Goal: Information Seeking & Learning: Learn about a topic

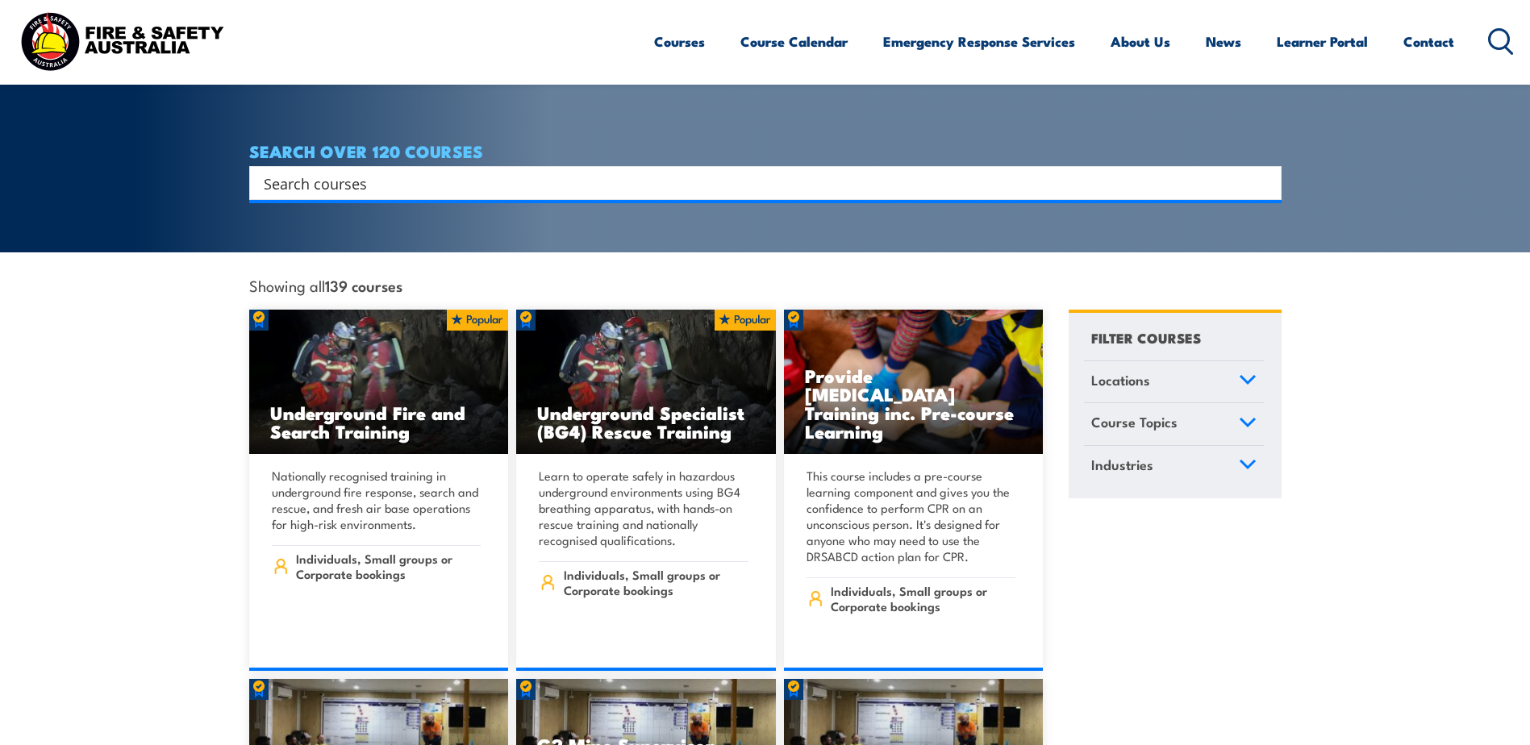
scroll to position [81, 0]
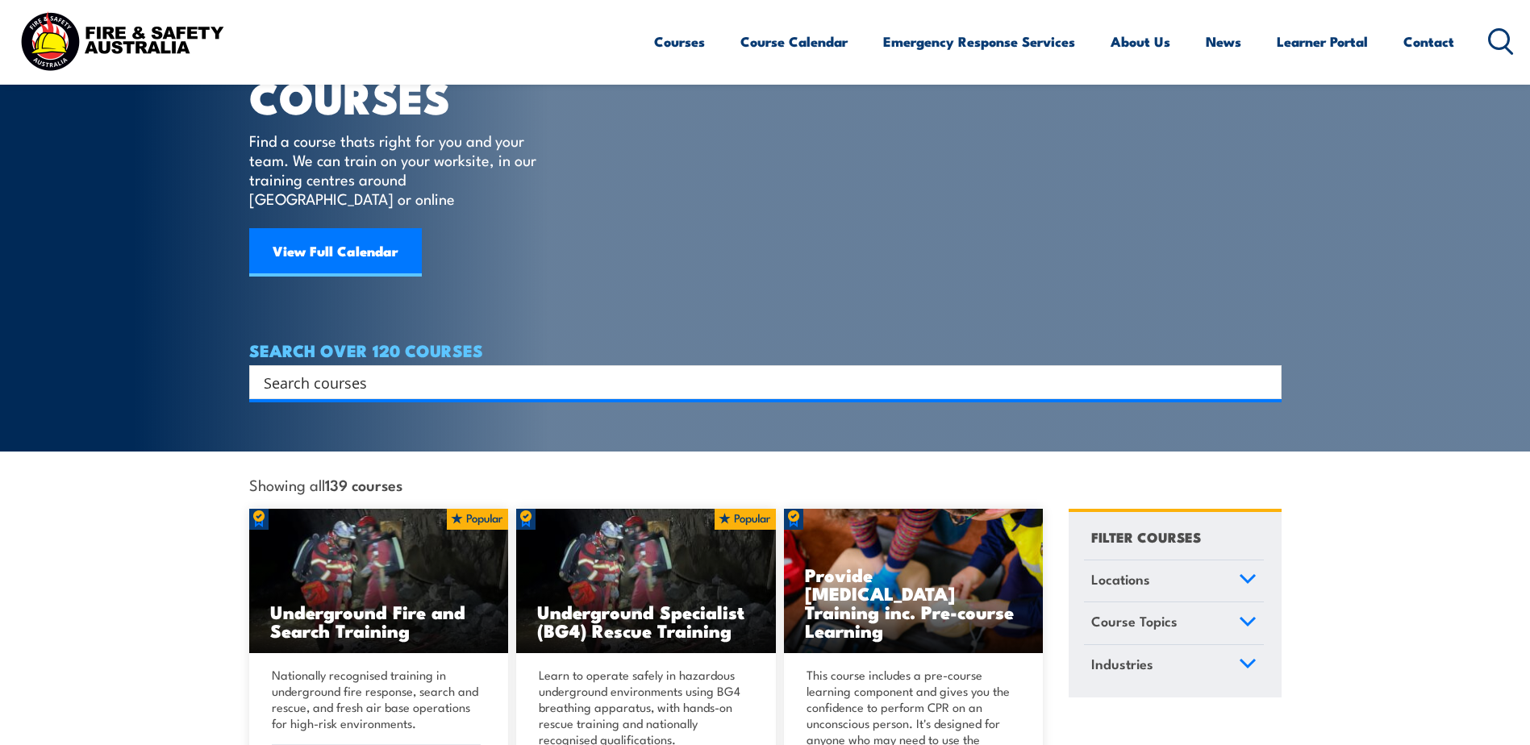
click at [435, 370] on input "Search input" at bounding box center [755, 382] width 982 height 24
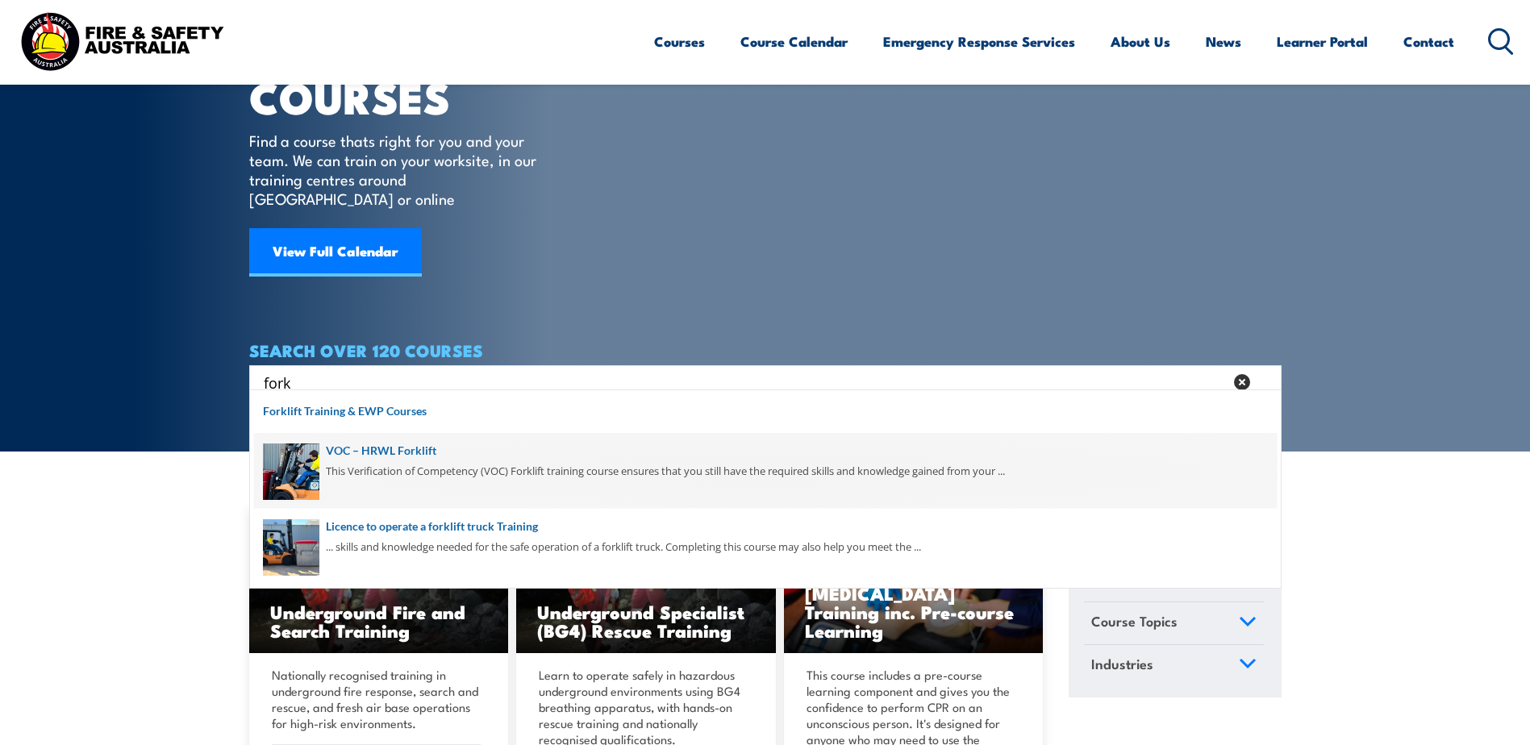
scroll to position [161, 0]
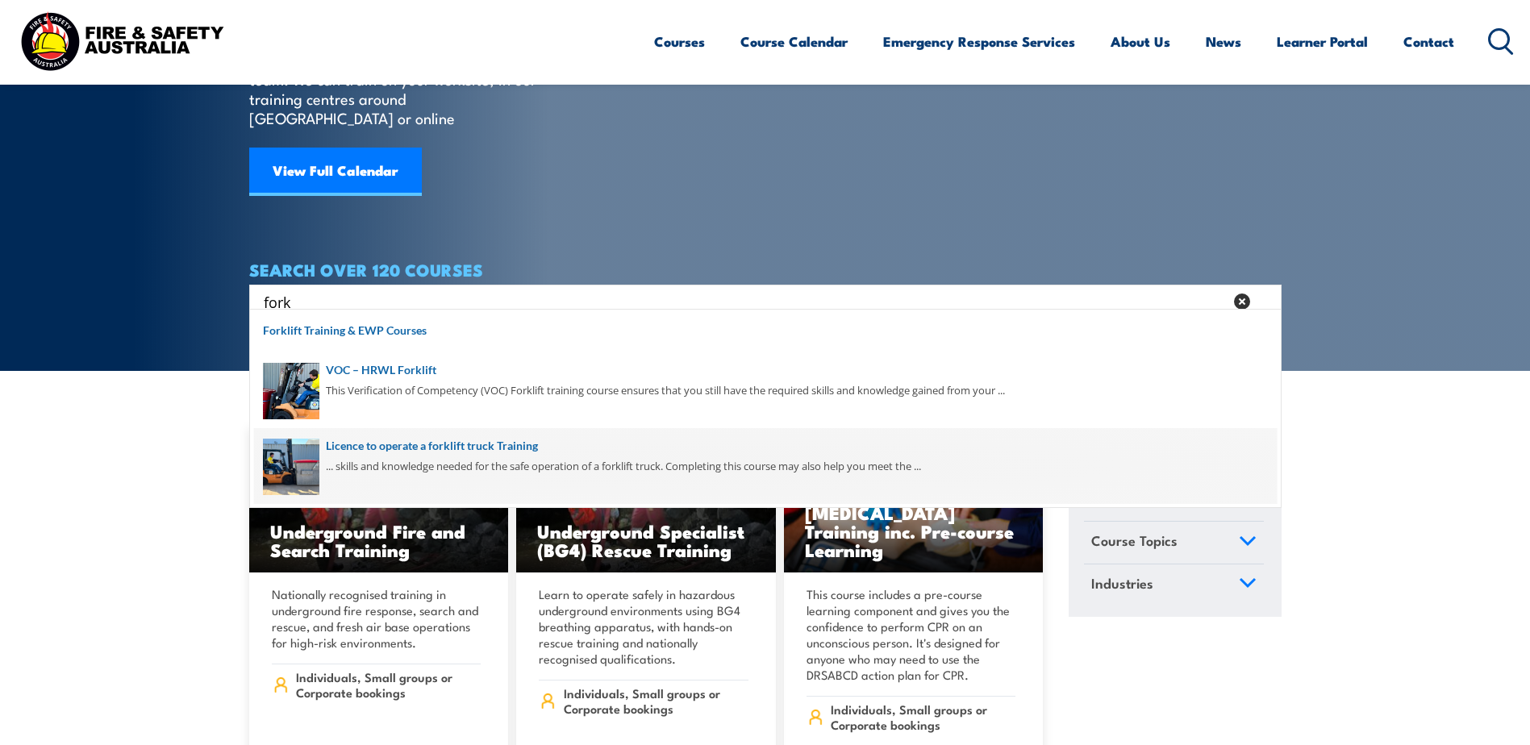
type input "fork"
click at [459, 459] on span at bounding box center [765, 466] width 1023 height 76
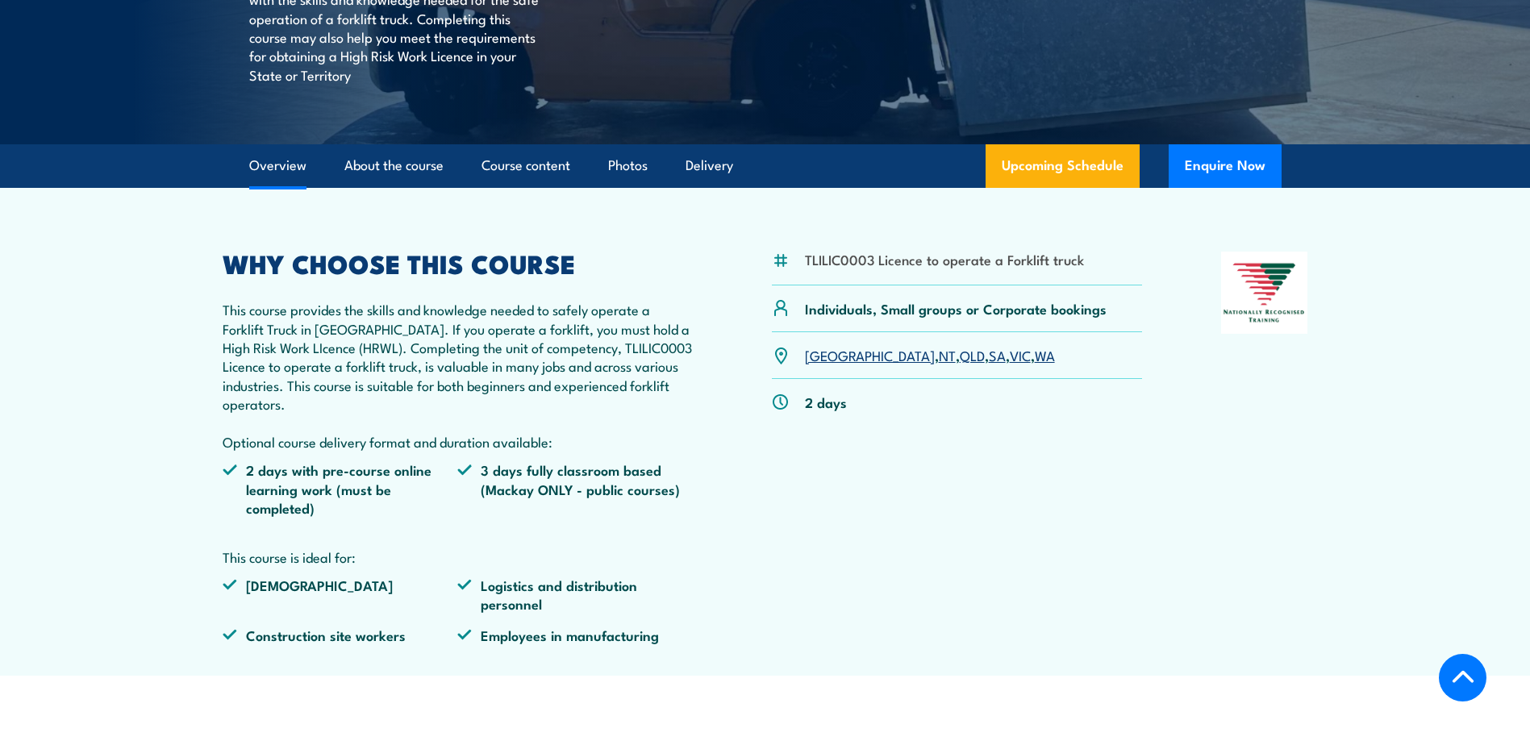
scroll to position [403, 0]
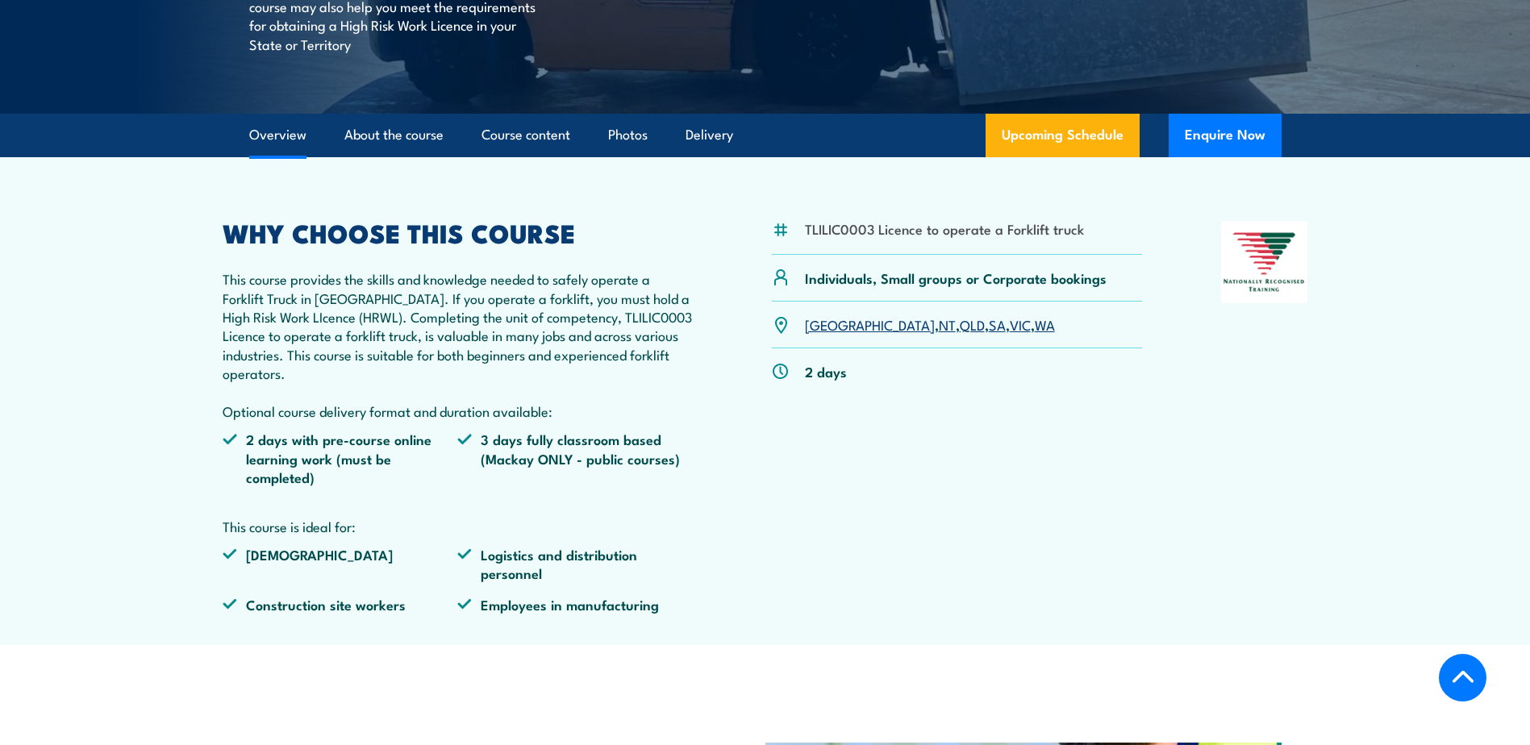
click at [989, 327] on link "SA" at bounding box center [997, 323] width 17 height 19
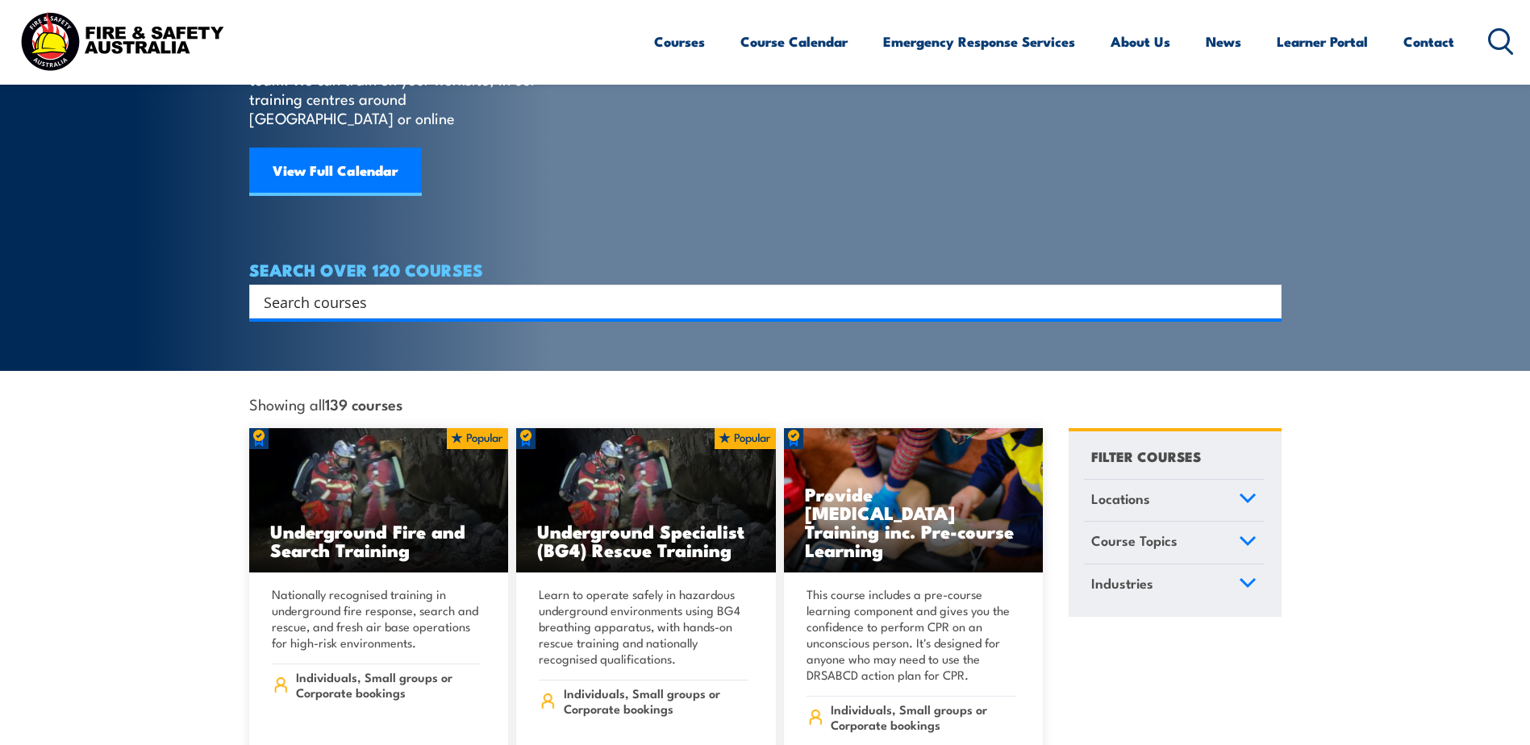
click at [571, 294] on div "Search" at bounding box center [765, 302] width 1032 height 34
click at [570, 290] on input "Search input" at bounding box center [755, 301] width 982 height 24
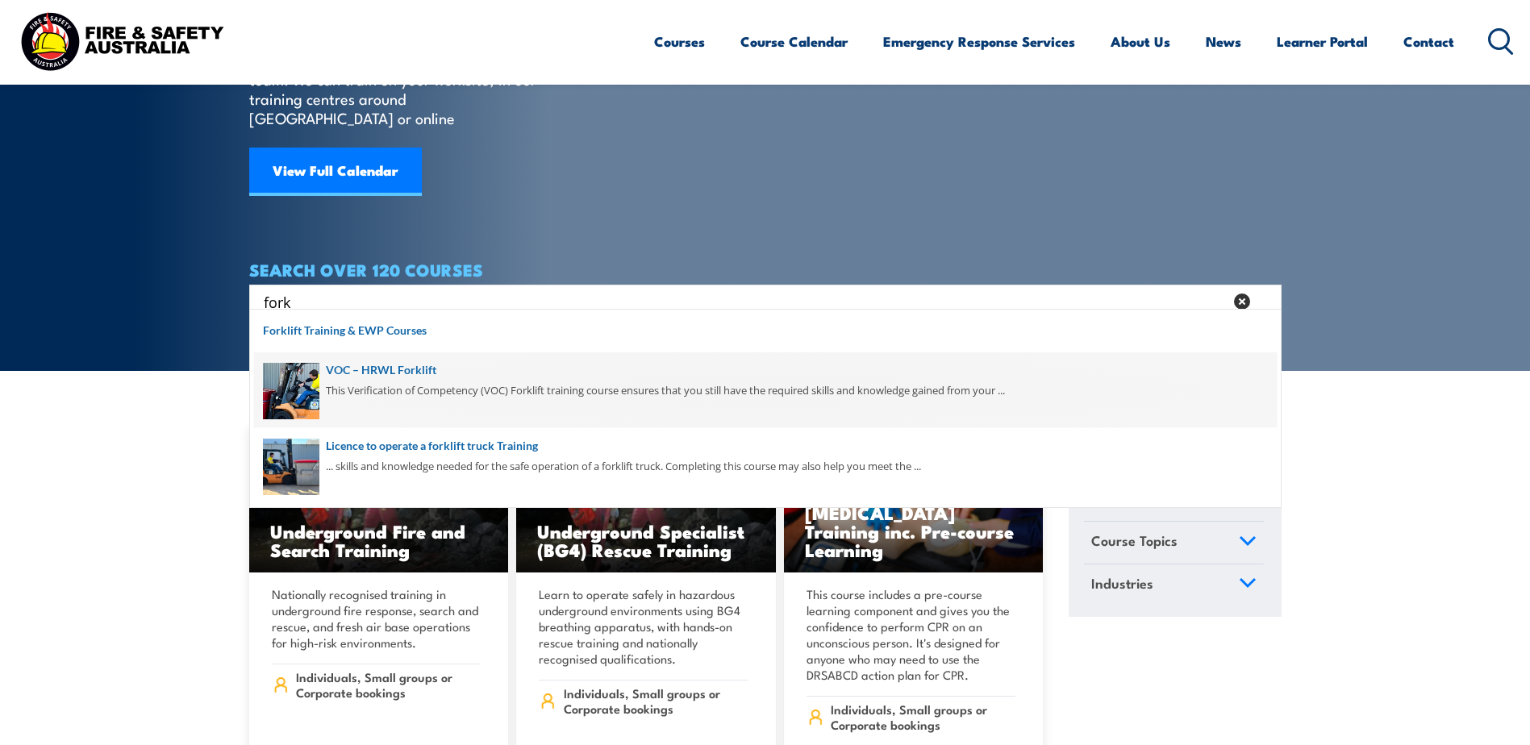
scroll to position [242, 0]
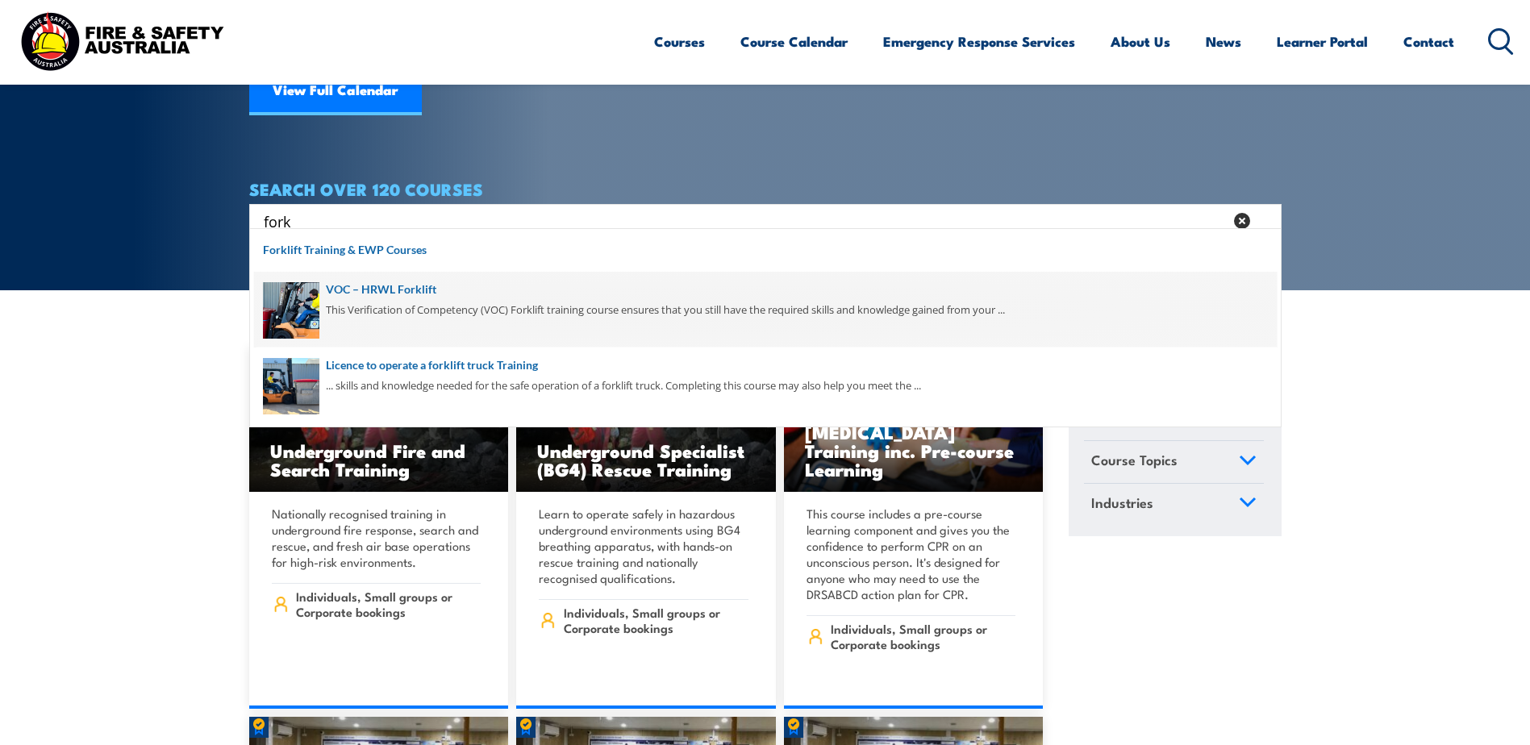
type input "fork"
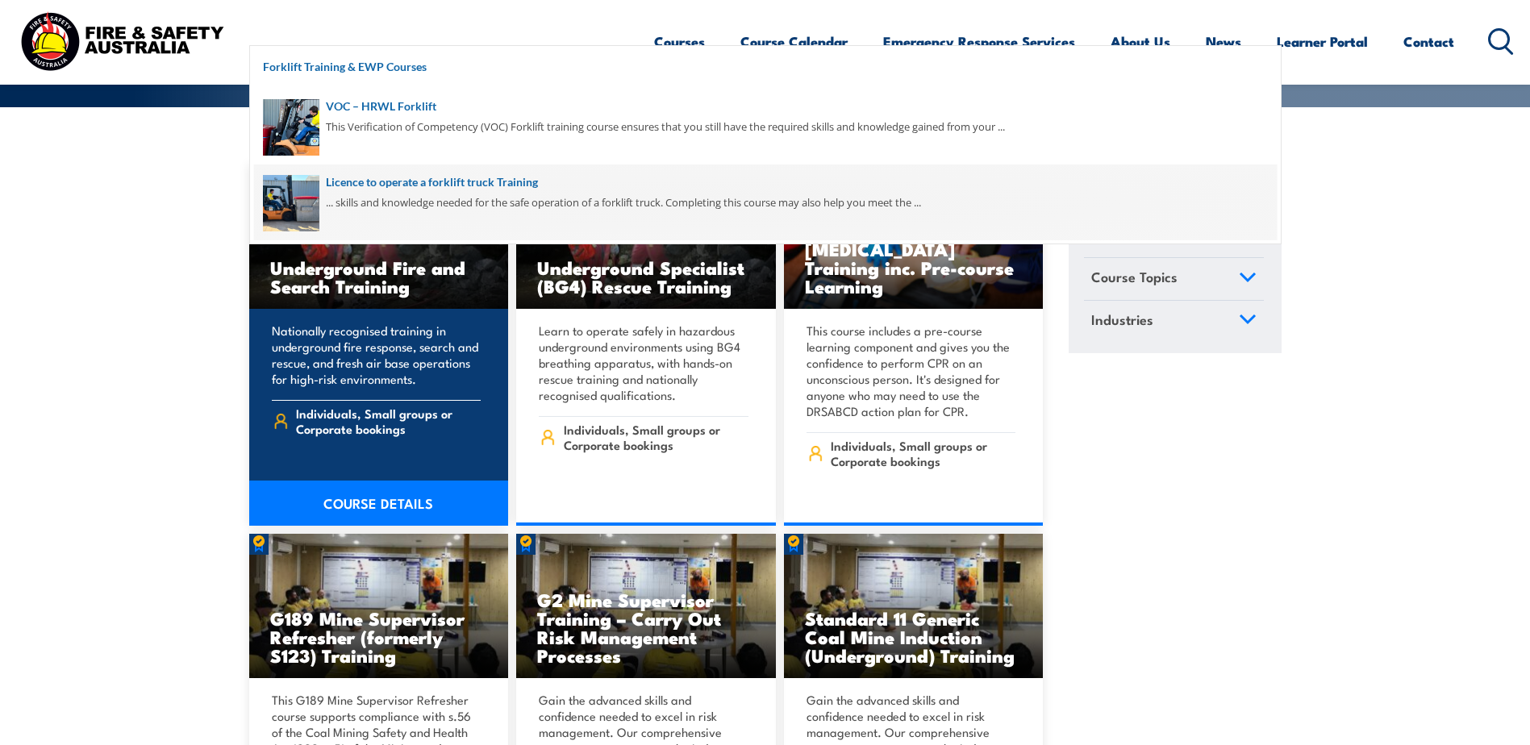
scroll to position [484, 0]
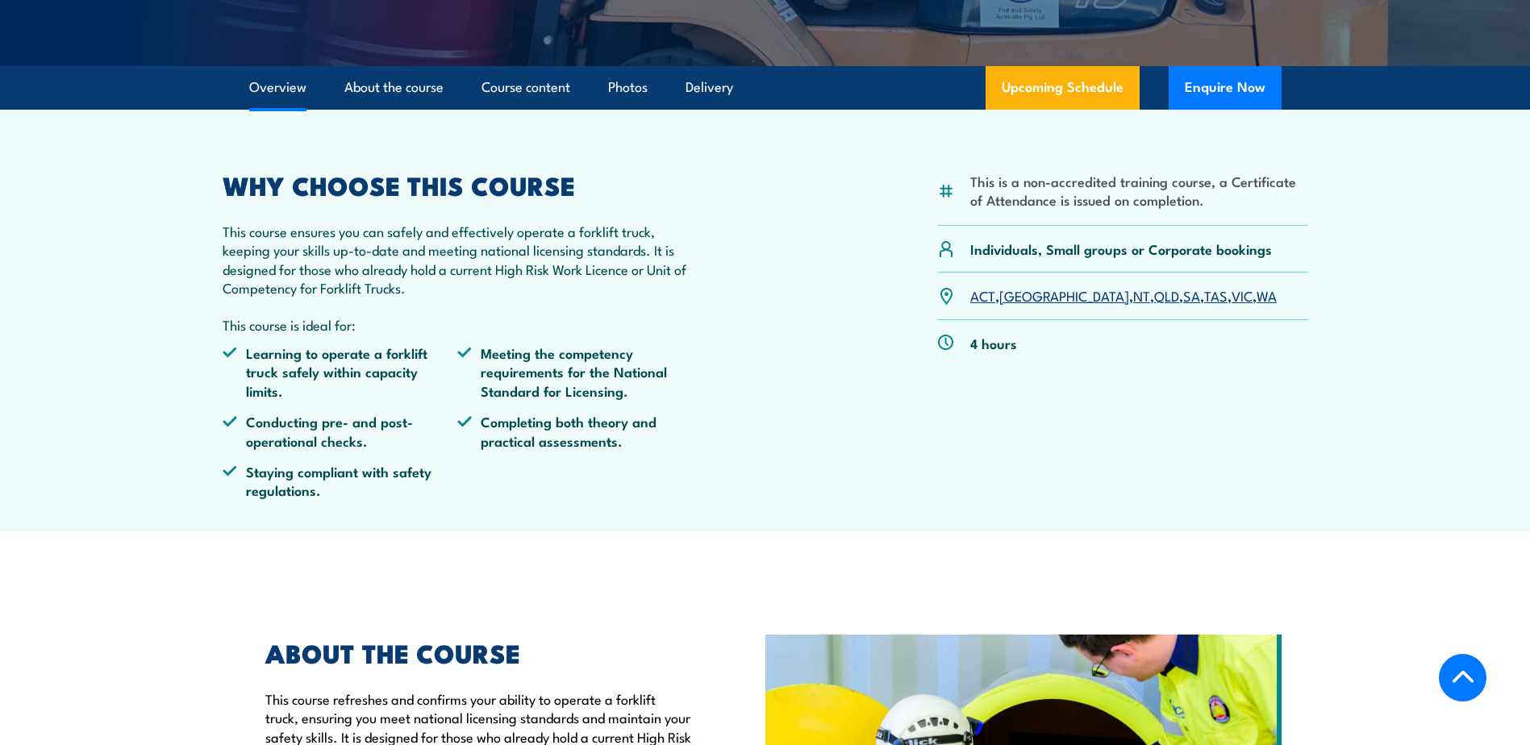
scroll to position [403, 0]
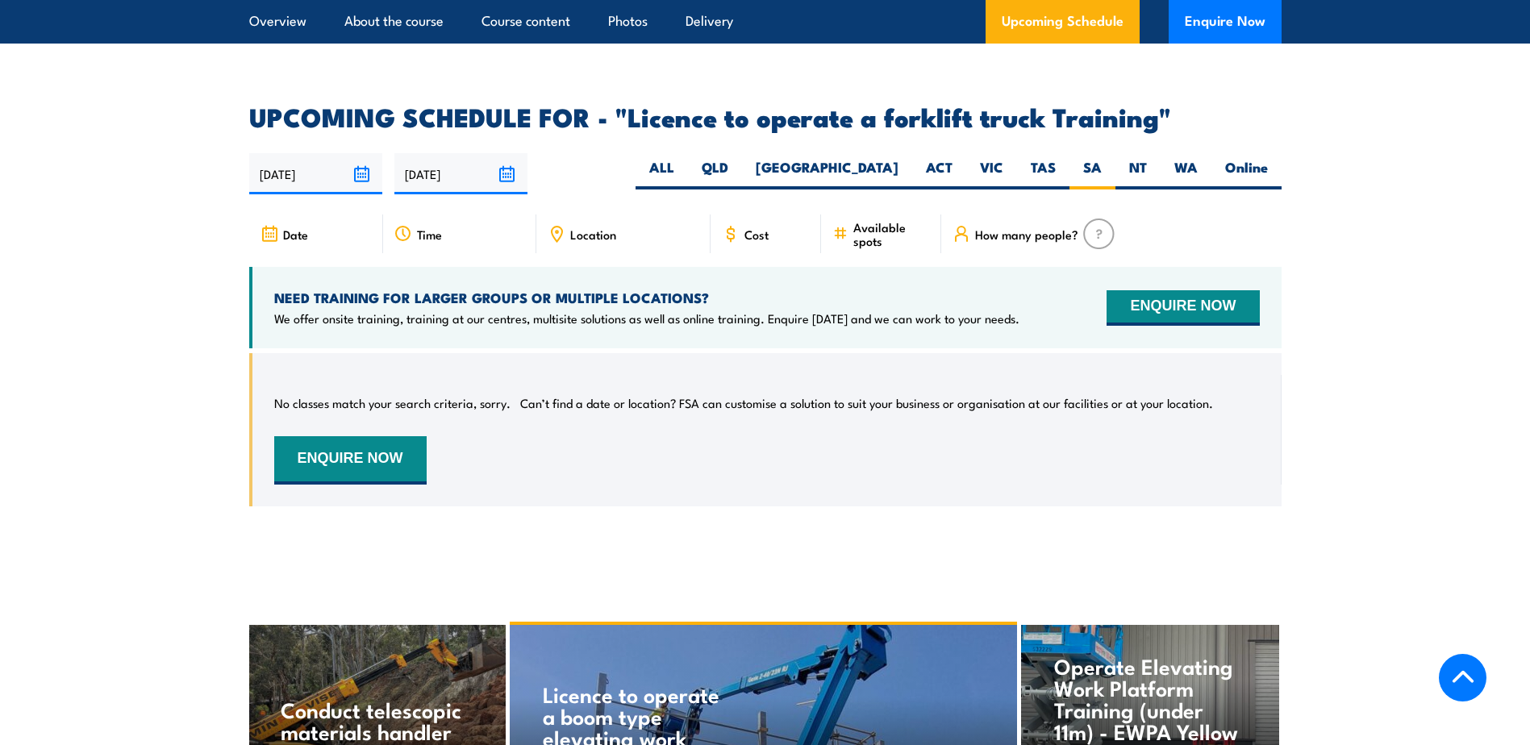
scroll to position [2538, 0]
